Goal: Find specific page/section: Find specific page/section

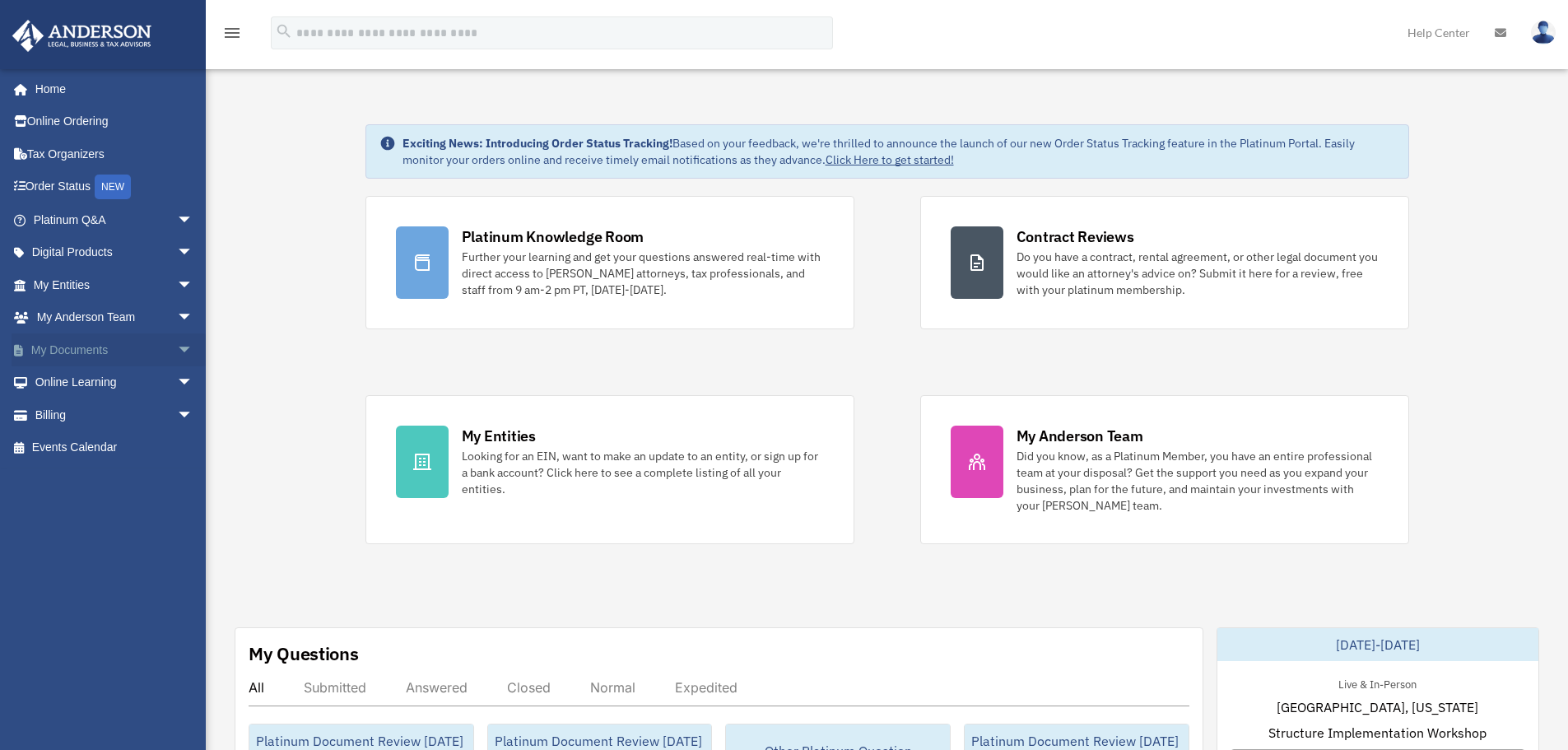
click at [177, 354] on span "arrow_drop_down" at bounding box center [193, 350] width 33 height 34
click at [142, 388] on link "Box" at bounding box center [121, 382] width 195 height 33
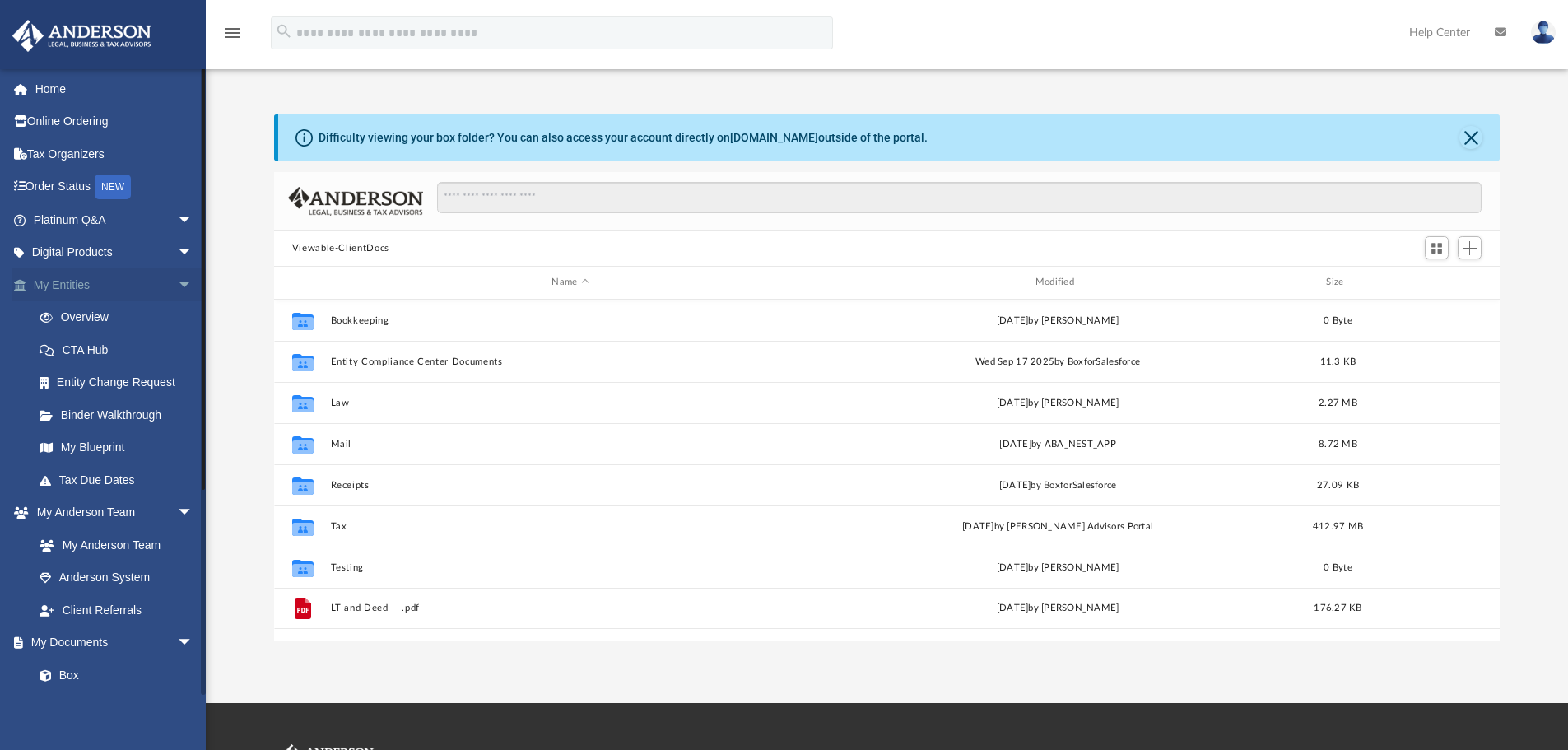
scroll to position [362, 1213]
click at [177, 273] on span "arrow_drop_down" at bounding box center [193, 286] width 33 height 34
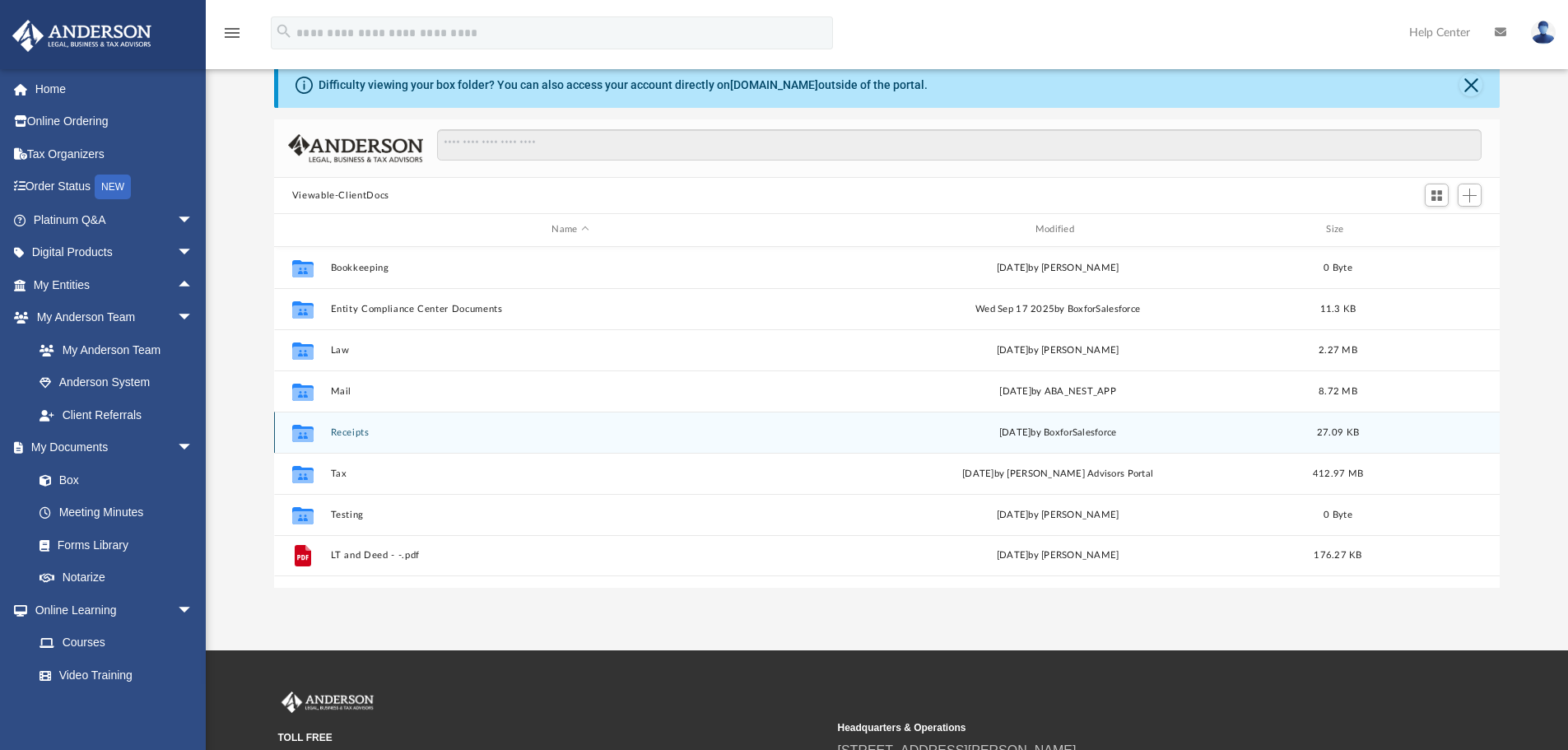
scroll to position [82, 0]
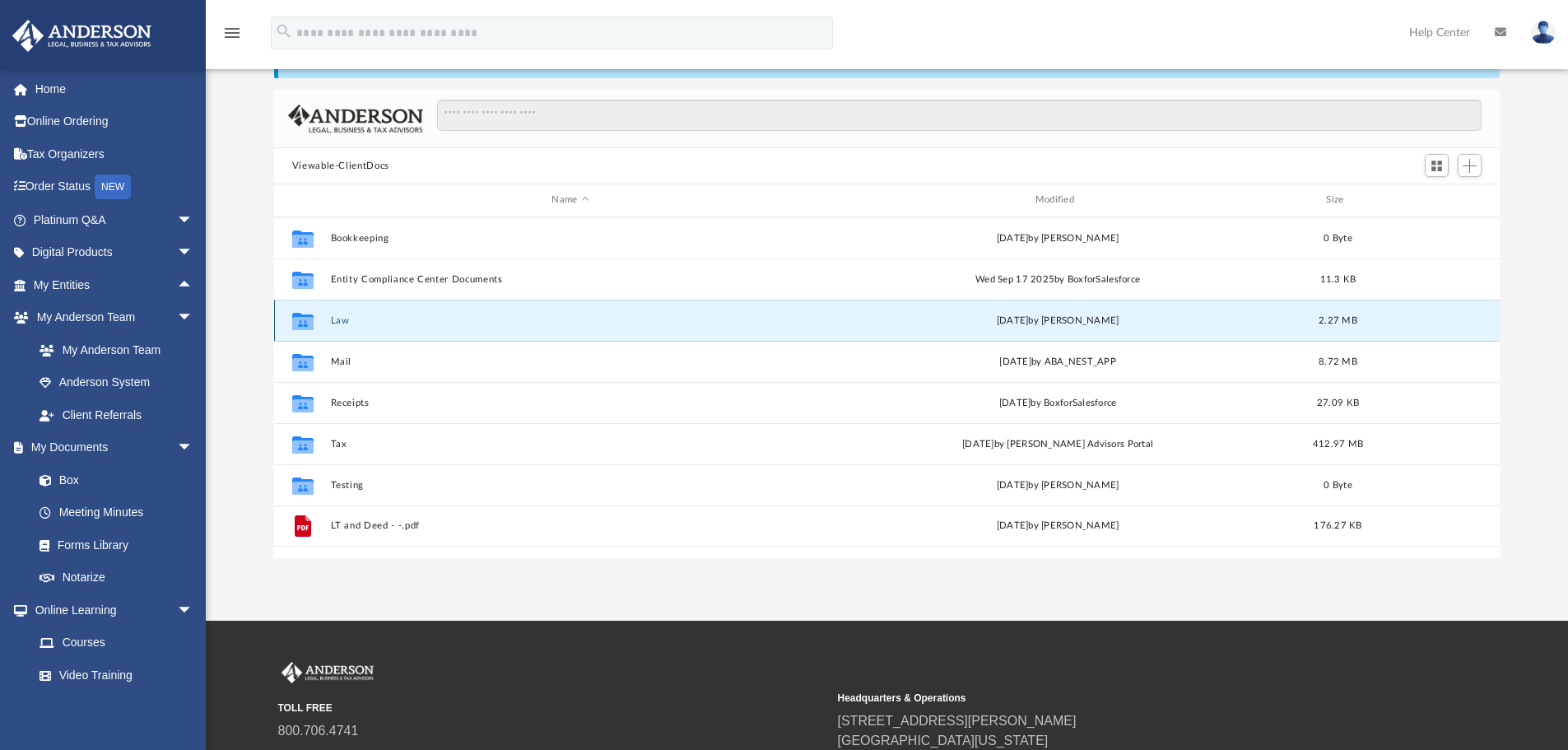
click at [339, 323] on button "Law" at bounding box center [570, 320] width 480 height 11
